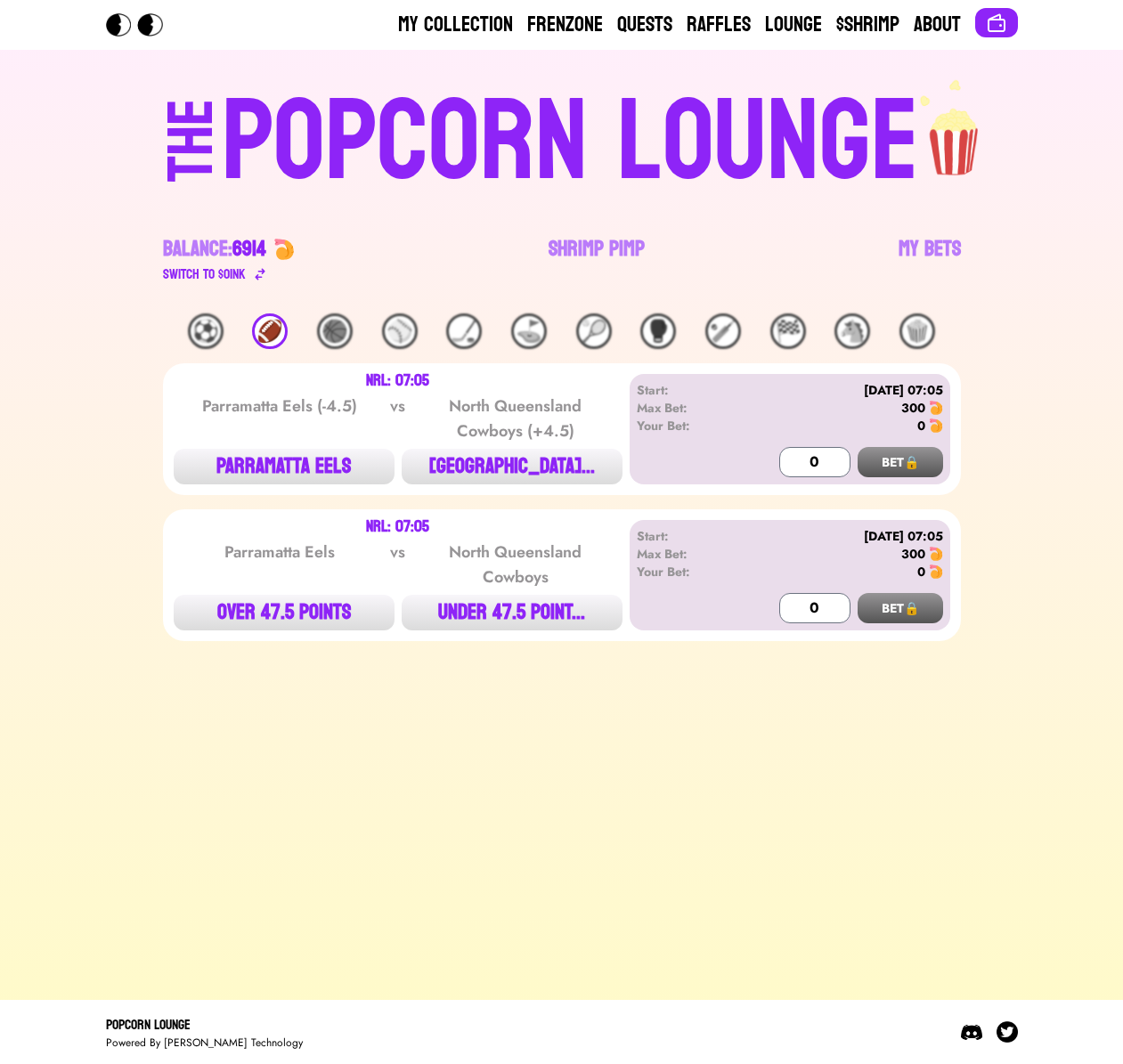
click at [214, 330] on div "⚽️" at bounding box center [205, 330] width 35 height 35
click at [581, 254] on link "Shrimp Pimp" at bounding box center [597, 259] width 97 height 50
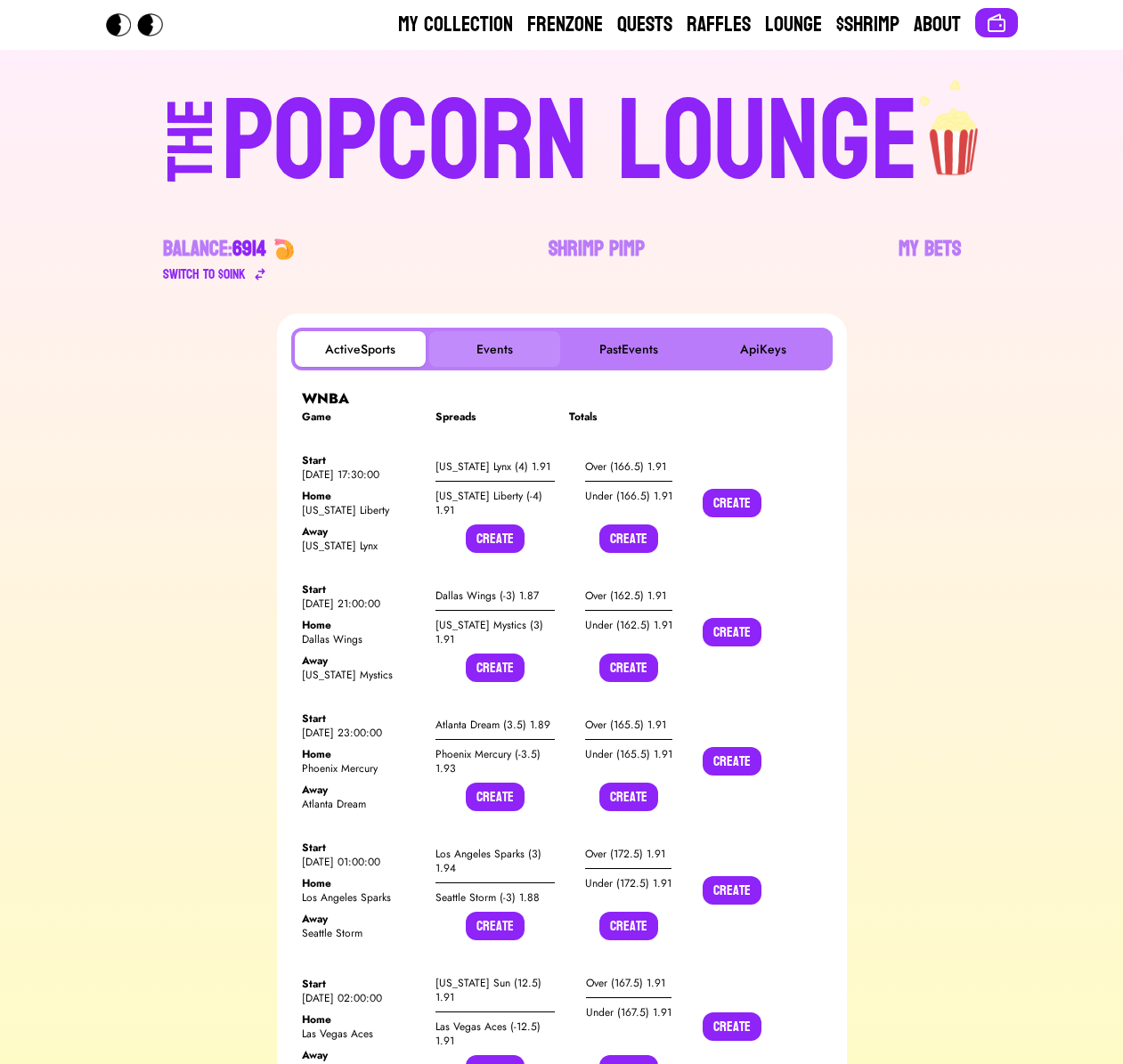
click at [478, 355] on button "Events" at bounding box center [494, 348] width 131 height 35
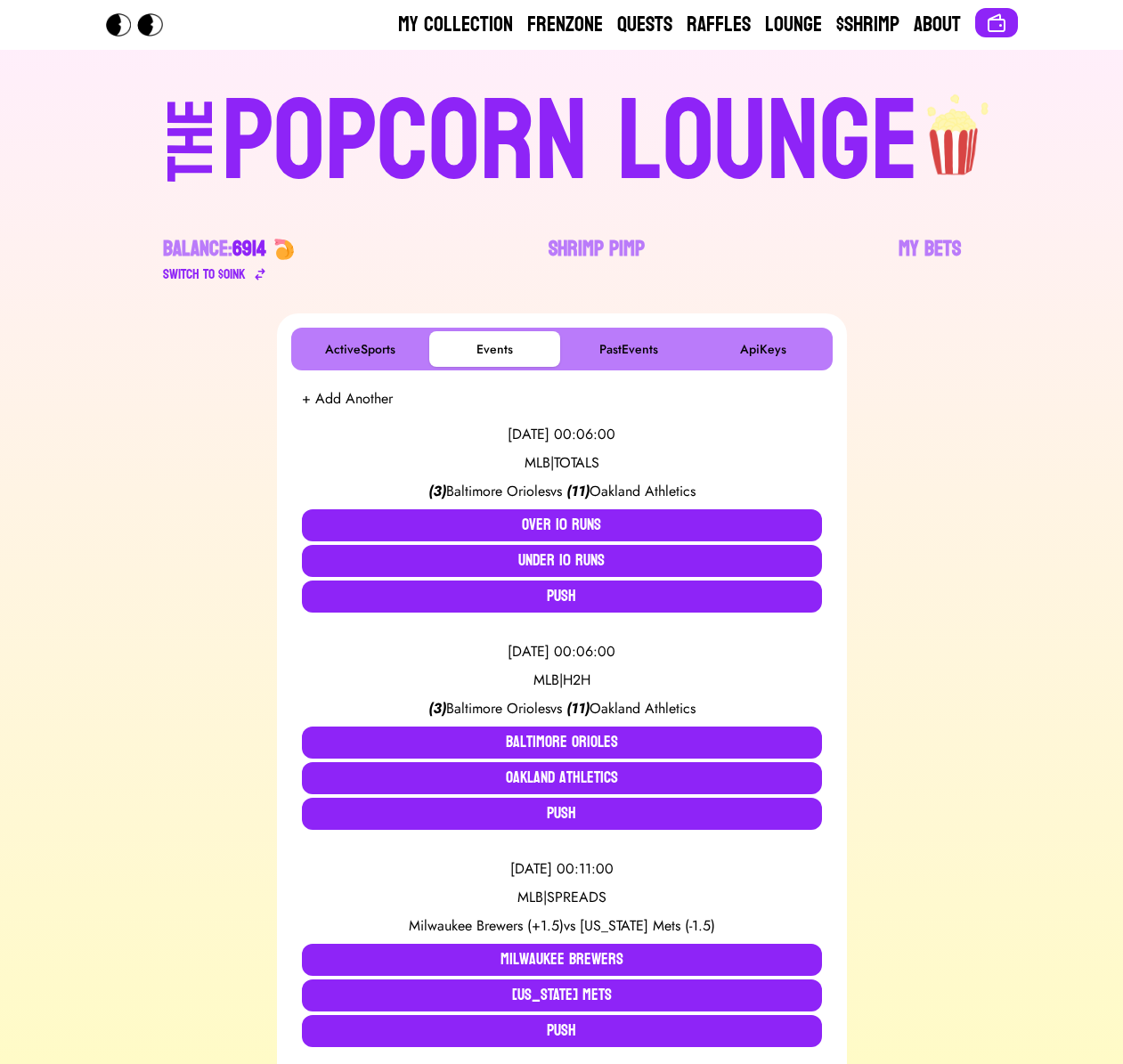
click at [365, 398] on button "+ Add Another" at bounding box center [347, 399] width 91 height 22
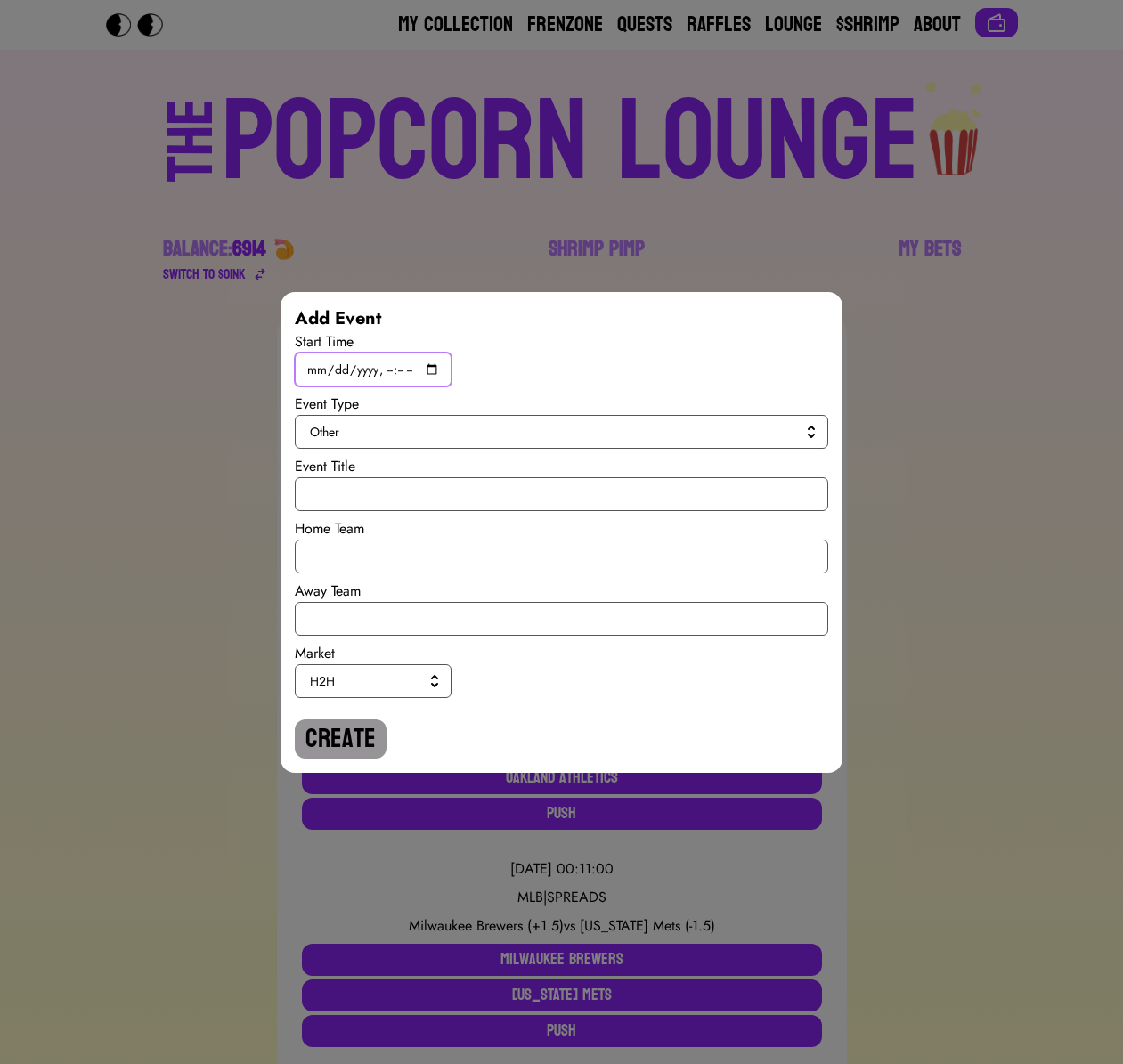
click at [436, 372] on input "datetime-local" at bounding box center [373, 369] width 157 height 33
type input "[DATE]T15:00"
click at [620, 430] on span "Other" at bounding box center [557, 432] width 496 height 18
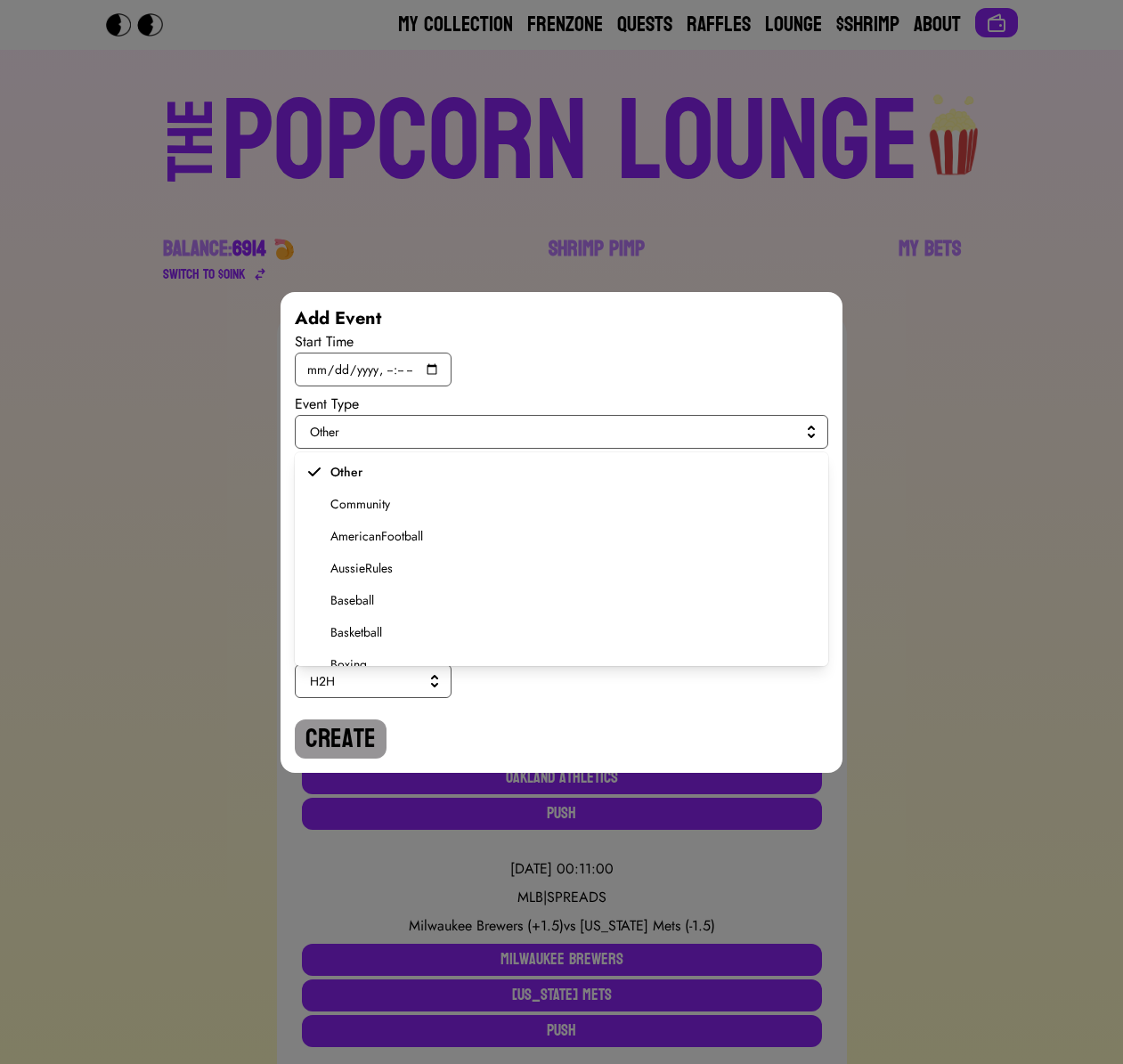
scroll to position [338, 0]
click at [352, 585] on span "Soccer" at bounding box center [572, 582] width 484 height 18
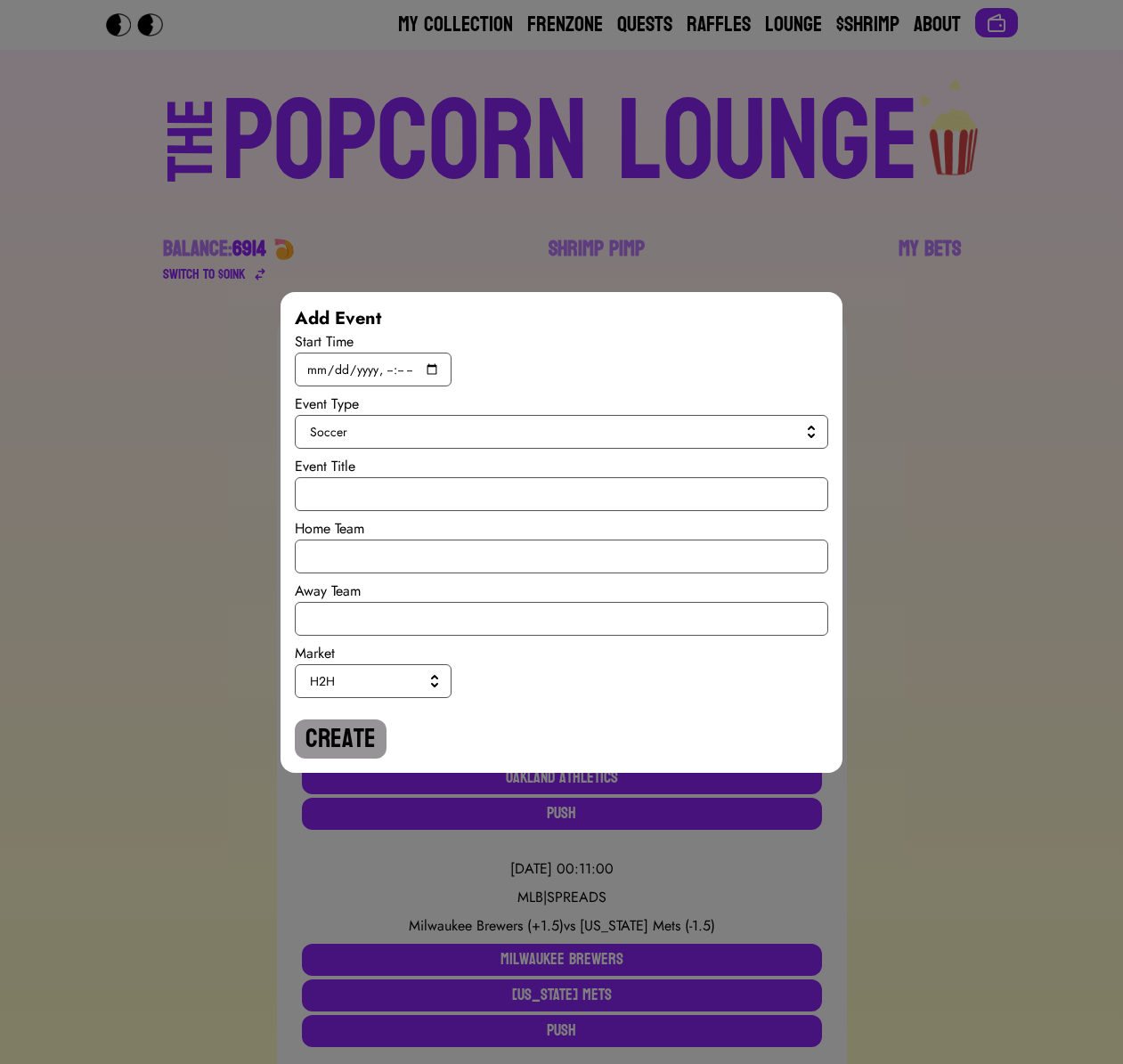
click at [357, 511] on div "Start Time Event Type Soccer Event Title Home Team Away Team Market H2H Create" at bounding box center [561, 544] width 534 height 427
click at [357, 495] on input "text" at bounding box center [561, 494] width 534 height 33
type input "Community Shield"
type input "[GEOGRAPHIC_DATA]"
click at [359, 615] on input "text" at bounding box center [561, 618] width 534 height 33
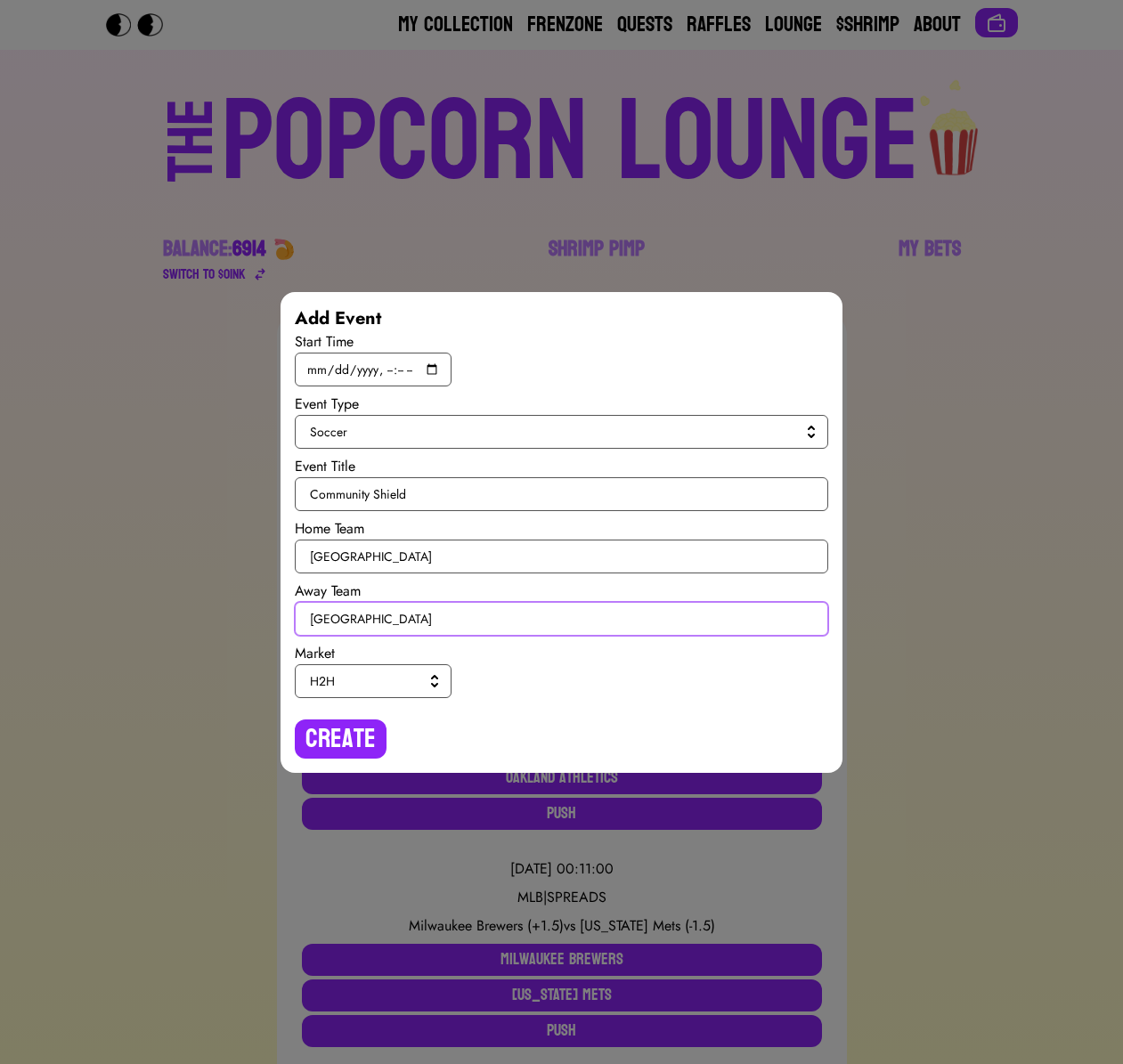
type input "[GEOGRAPHIC_DATA]"
click at [394, 690] on button "H2H" at bounding box center [373, 680] width 157 height 33
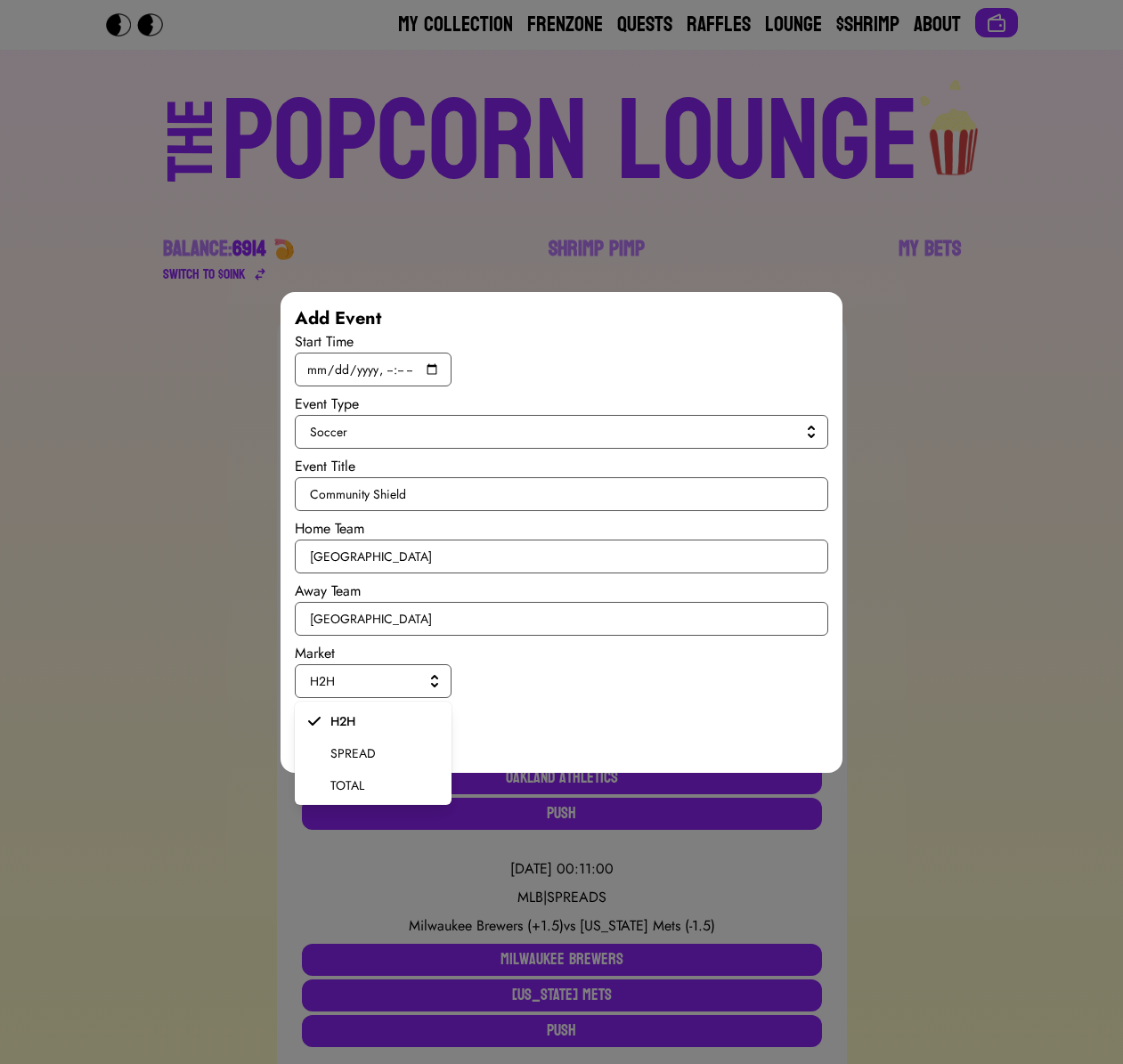
click at [372, 747] on span "SPREAD" at bounding box center [384, 754] width 107 height 18
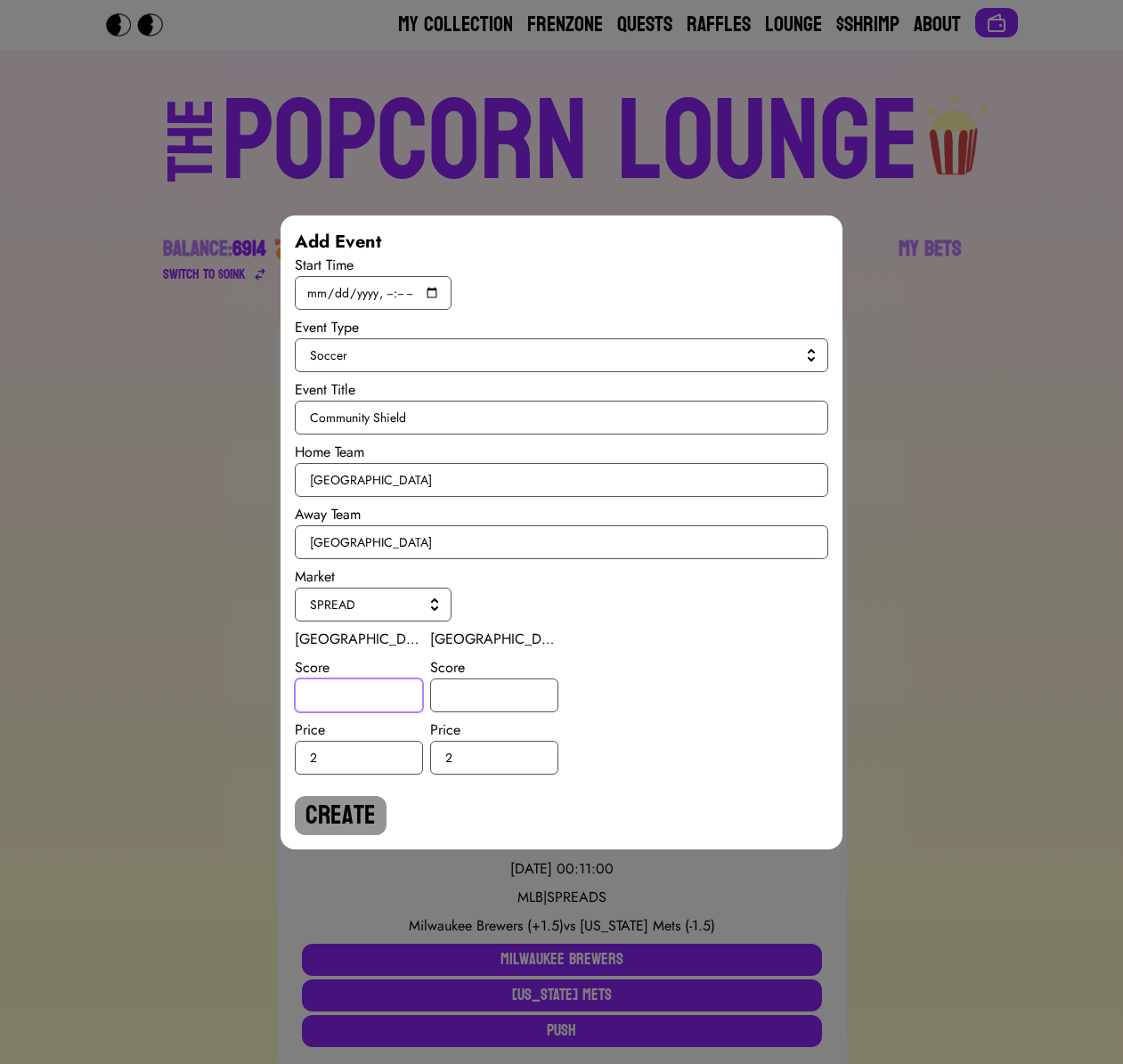
click at [367, 697] on input "number" at bounding box center [358, 695] width 128 height 33
type input "0.5"
click at [515, 710] on input "number" at bounding box center [494, 695] width 128 height 33
type input "-0.5"
click at [361, 802] on button "Create" at bounding box center [340, 815] width 92 height 39
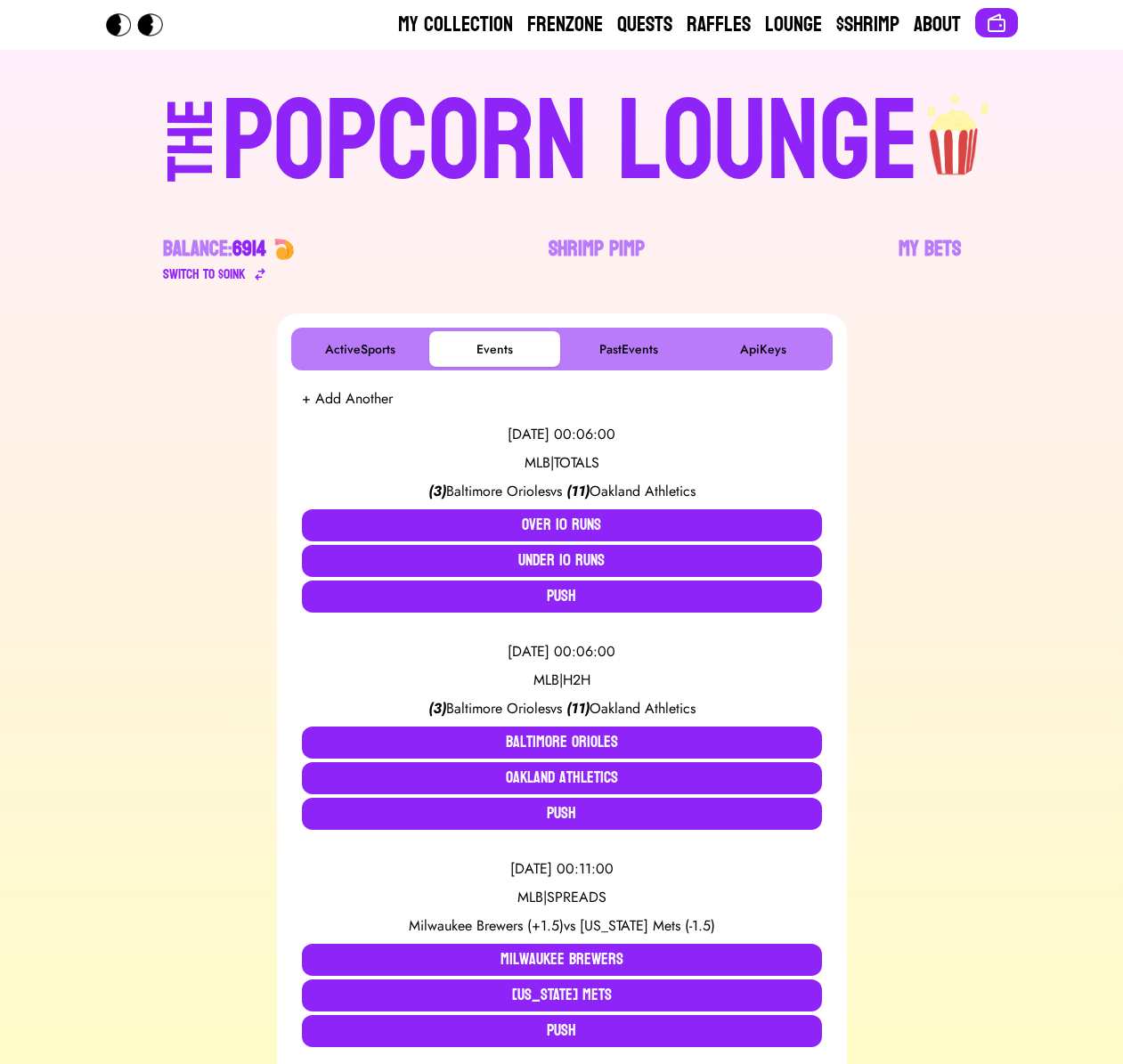
click at [468, 181] on div "POPCORN LOUNGE" at bounding box center [571, 143] width 697 height 114
